Goal: Task Accomplishment & Management: Complete application form

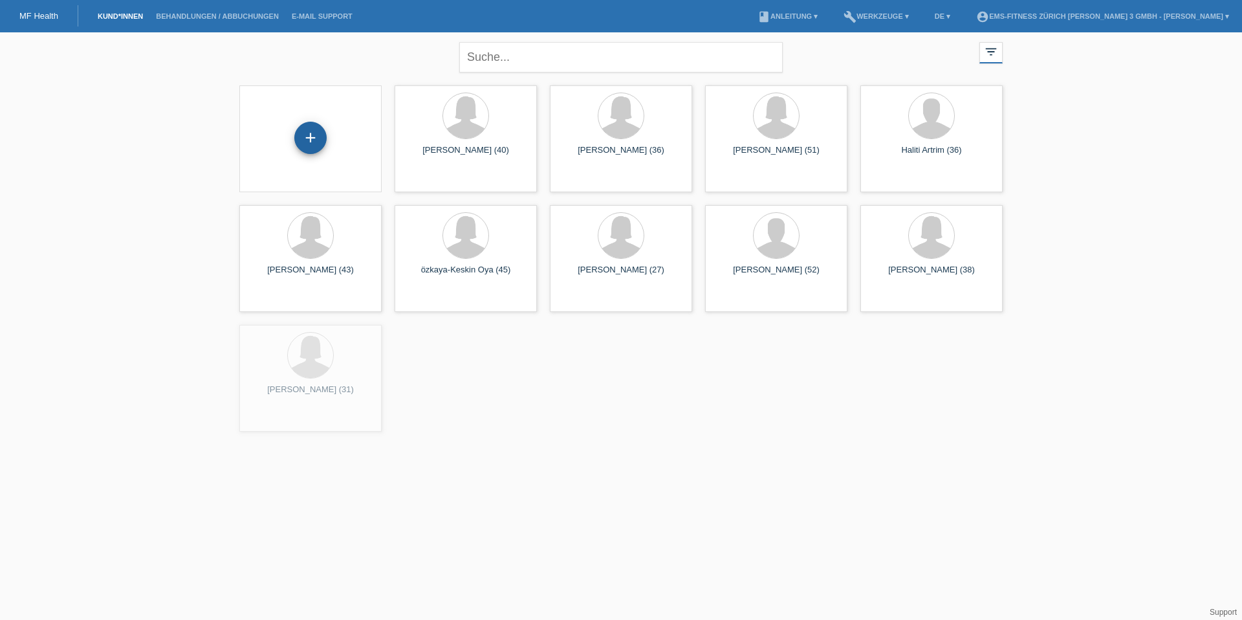
click at [304, 129] on div "+" at bounding box center [310, 138] width 32 height 32
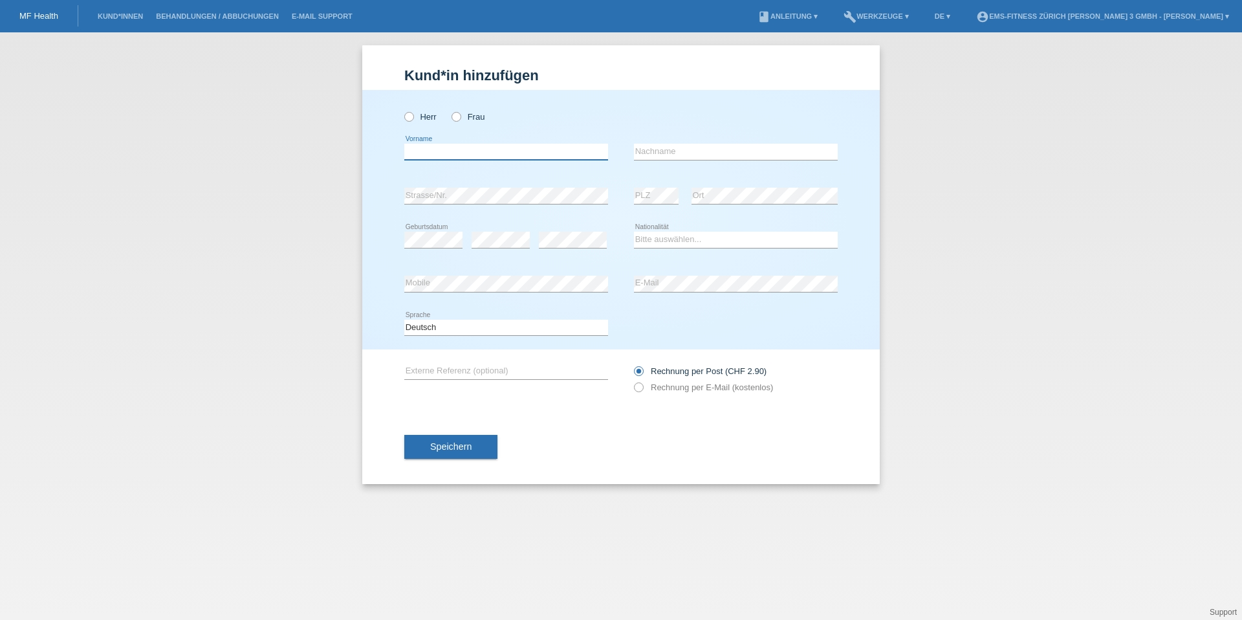
click at [528, 149] on input "text" at bounding box center [506, 152] width 204 height 16
type input "[PERSON_NAME]"
click at [508, 206] on div "error Strasse/Nr." at bounding box center [506, 196] width 204 height 44
click at [508, 204] on icon at bounding box center [506, 204] width 204 height 1
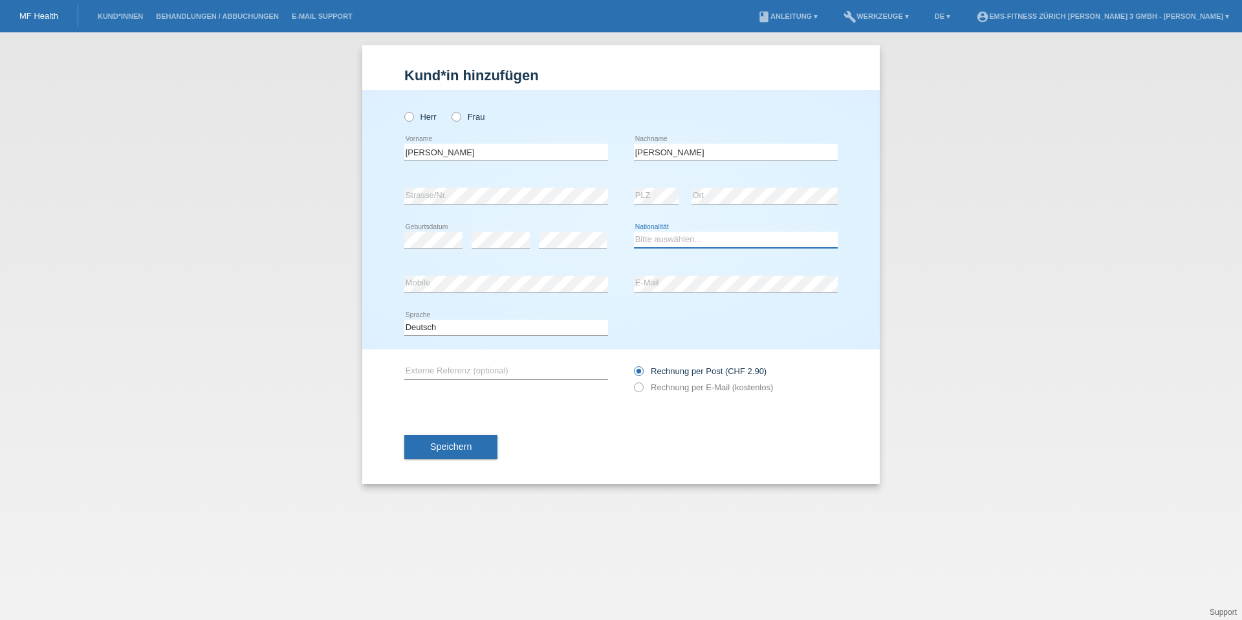
select select "CH"
click at [402, 110] on icon at bounding box center [402, 110] width 0 height 0
click at [408, 118] on input "Herr" at bounding box center [408, 116] width 8 height 8
radio input "true"
click at [447, 442] on span "Speichern" at bounding box center [450, 446] width 41 height 10
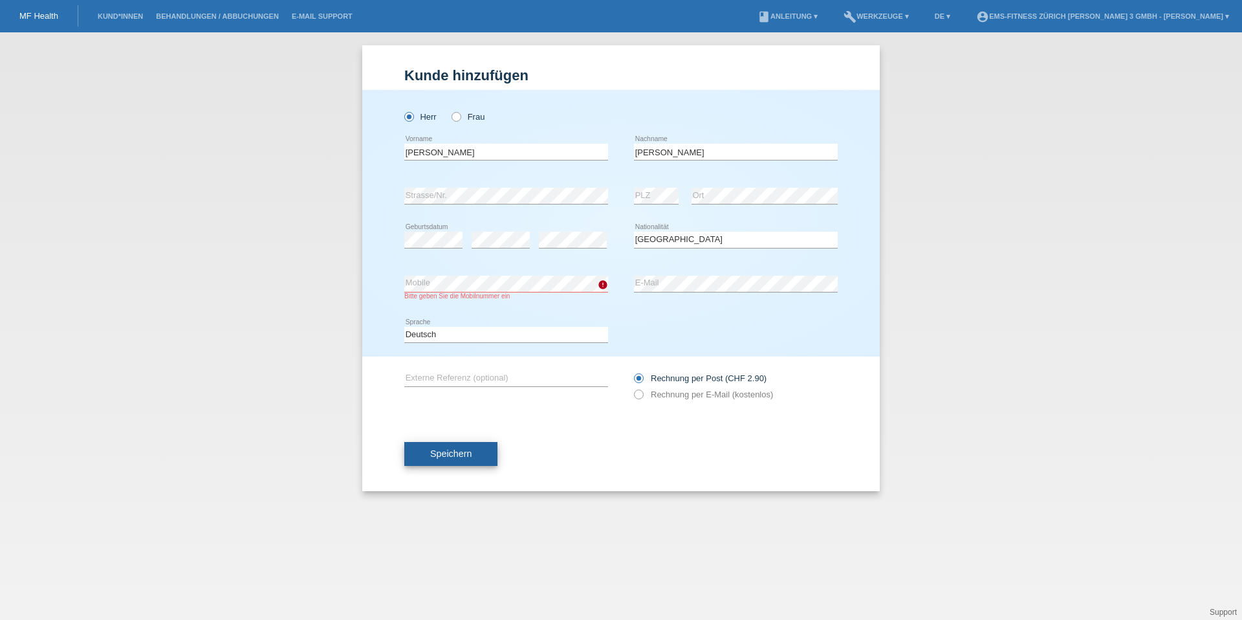
click at [466, 461] on button "Speichern" at bounding box center [450, 454] width 93 height 25
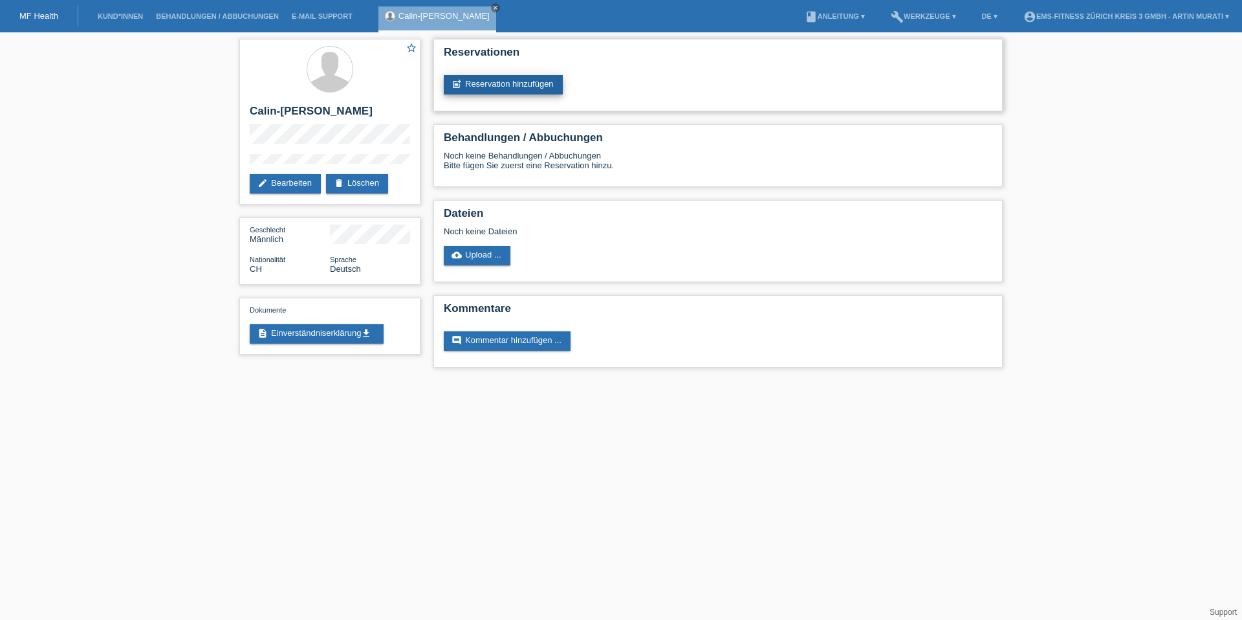
click at [495, 85] on link "post_add Reservation hinzufügen" at bounding box center [503, 84] width 119 height 19
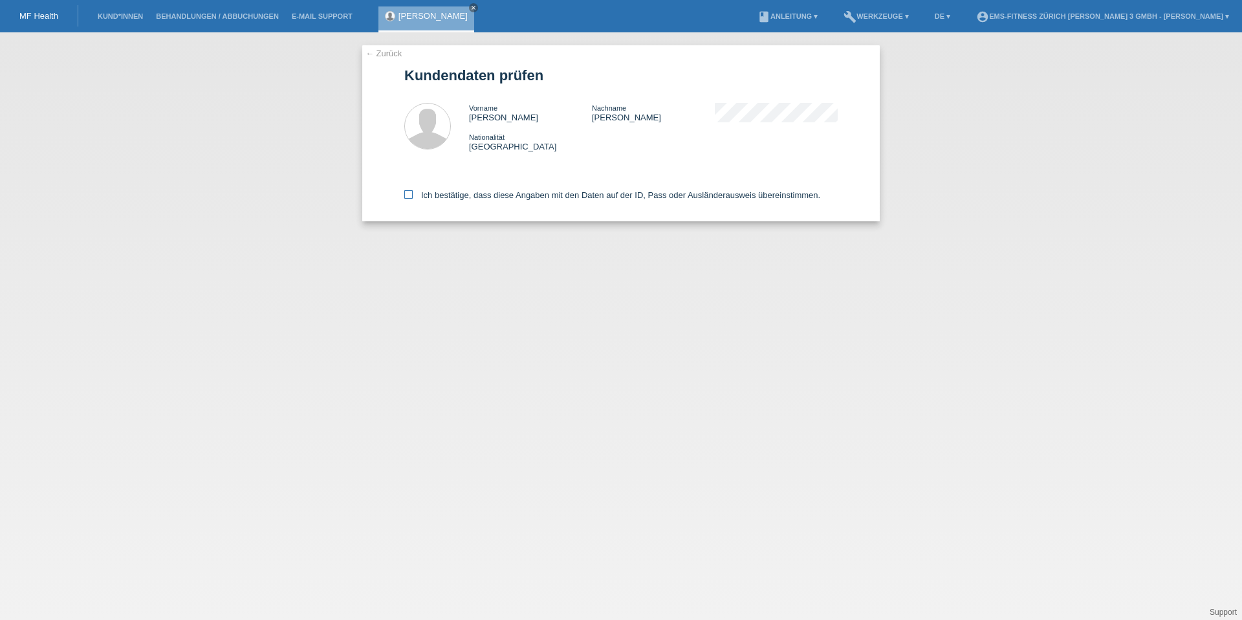
click at [410, 198] on icon at bounding box center [408, 194] width 8 height 8
click at [410, 198] on input "Ich bestätige, dass diese Angaben mit den Daten auf der ID, Pass oder Ausländer…" at bounding box center [408, 194] width 8 height 8
checkbox input "true"
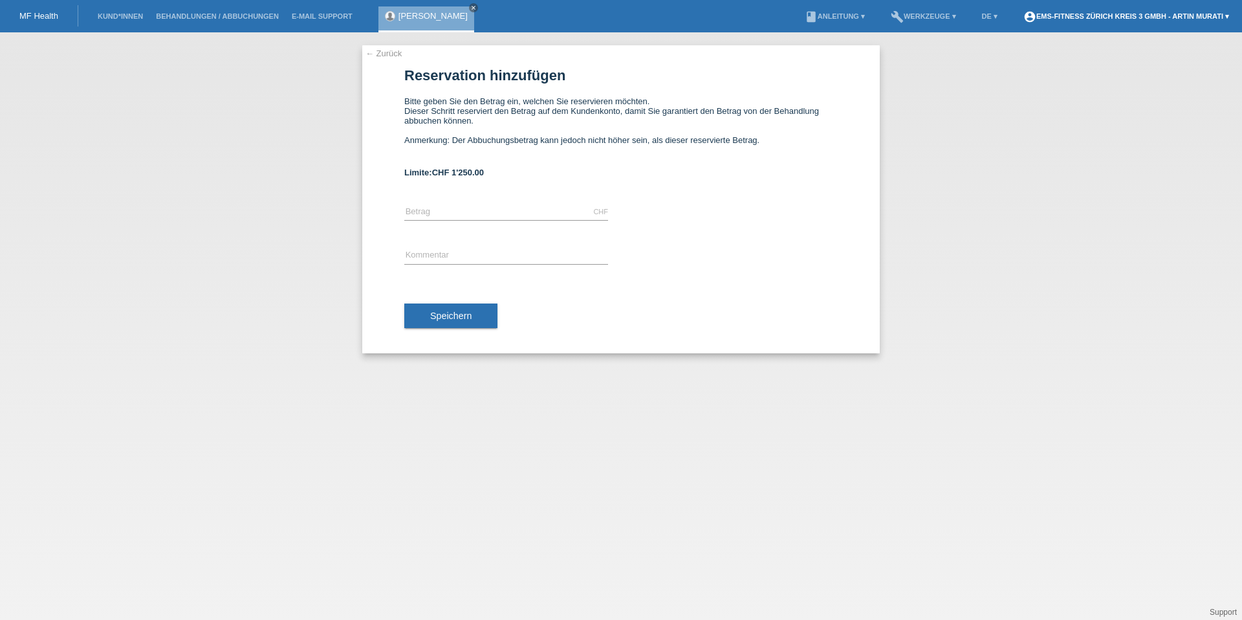
click at [1158, 17] on link "account_circle EMS-Fitness Zürich Kreis 3 GmbH - Artin Murati ▾" at bounding box center [1126, 16] width 219 height 8
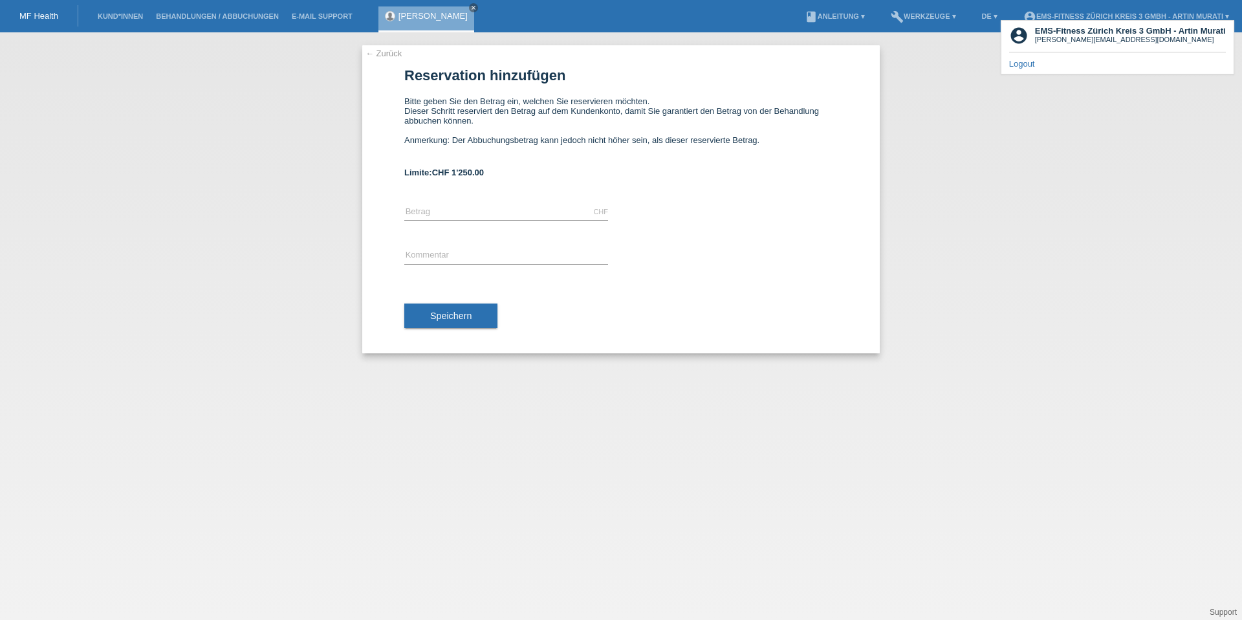
click at [1024, 65] on link "Logout" at bounding box center [1022, 64] width 26 height 10
